Goal: Transaction & Acquisition: Obtain resource

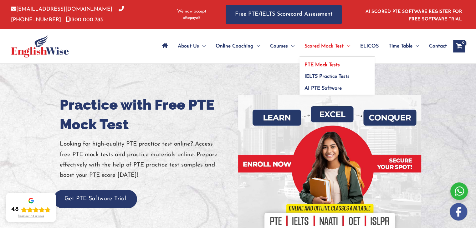
click at [317, 67] on span "PTE Mock Tests" at bounding box center [322, 65] width 35 height 5
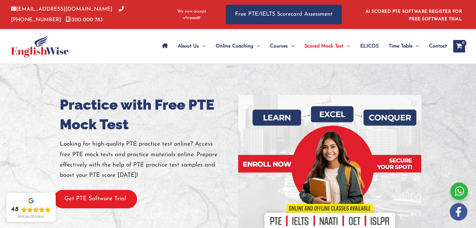
click at [102, 203] on button "Get PTE Software Trial" at bounding box center [96, 199] width 84 height 18
